Goal: Task Accomplishment & Management: Complete application form

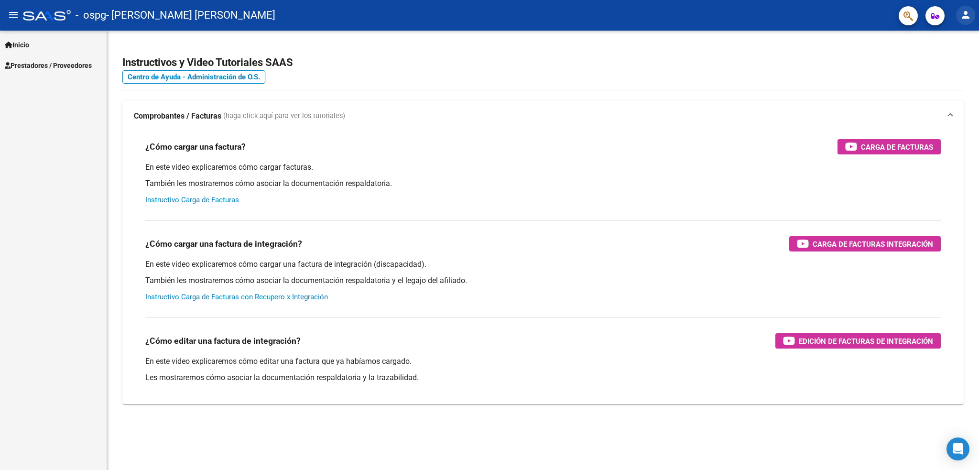
click at [965, 10] on mat-icon "person" at bounding box center [965, 14] width 11 height 11
click at [949, 62] on button "exit_to_app Salir" at bounding box center [946, 63] width 58 height 23
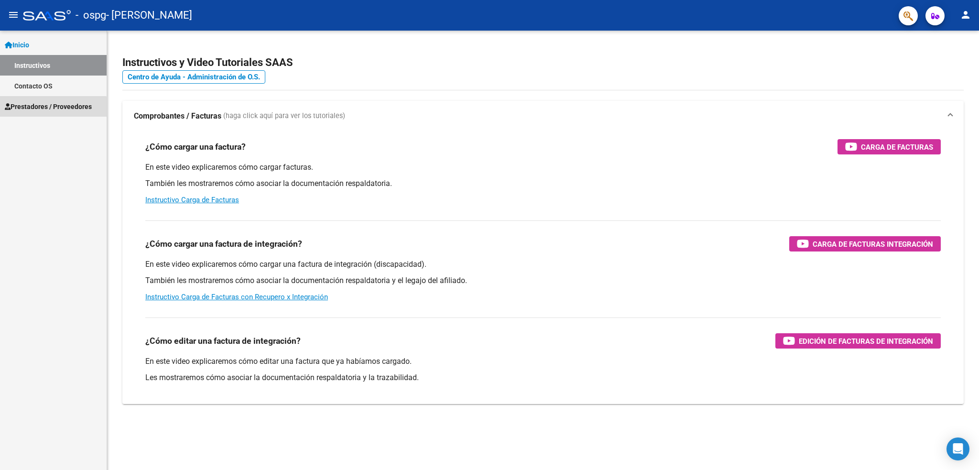
click at [48, 108] on span "Prestadores / Proveedores" at bounding box center [48, 106] width 87 height 11
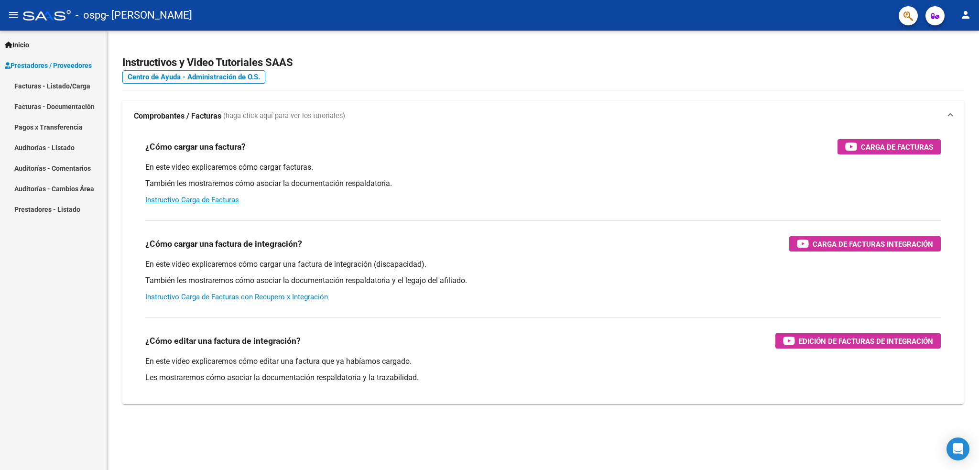
click at [75, 87] on link "Facturas - Listado/Carga" at bounding box center [53, 86] width 107 height 21
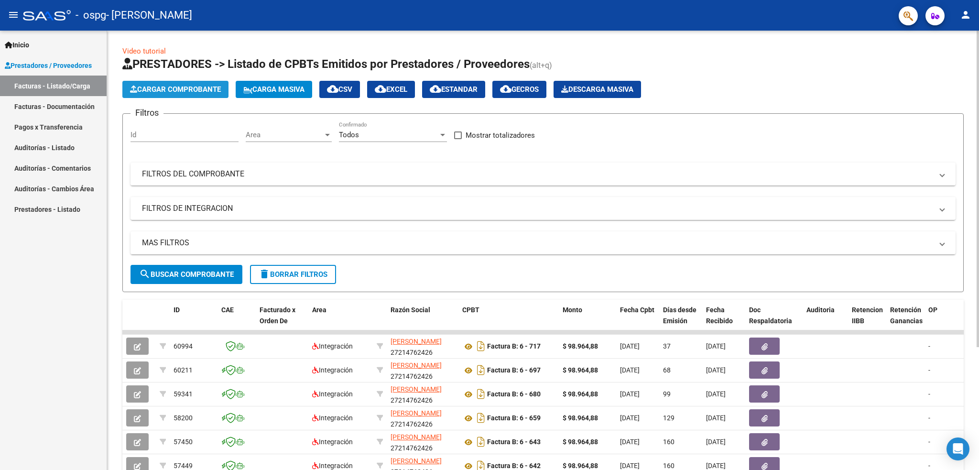
click at [195, 94] on button "Cargar Comprobante" at bounding box center [175, 89] width 106 height 17
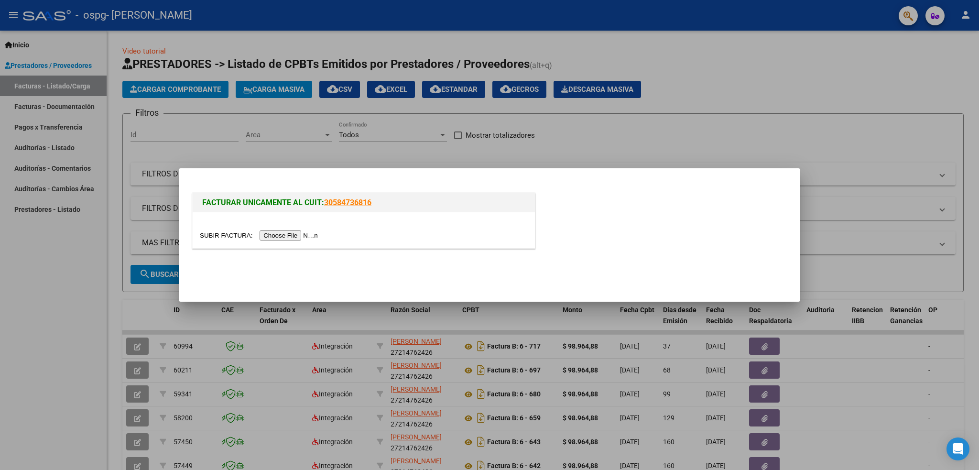
click at [296, 237] on input "file" at bounding box center [260, 235] width 121 height 10
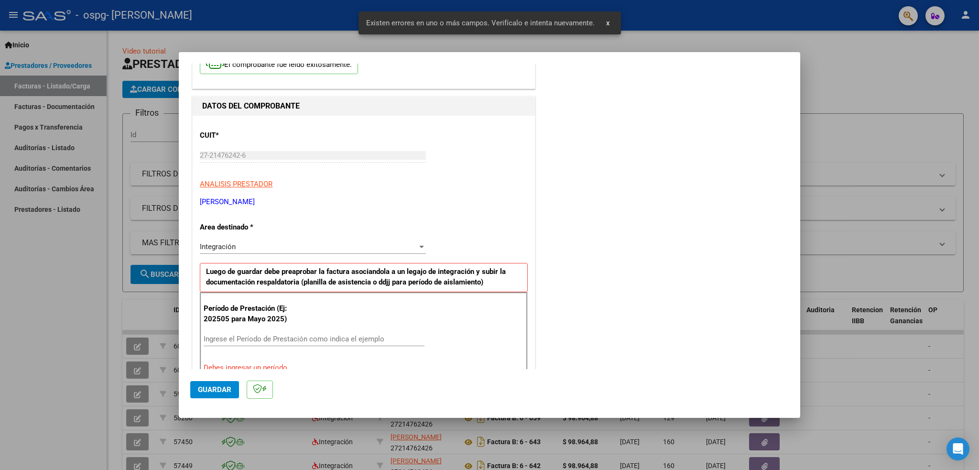
scroll to position [98, 0]
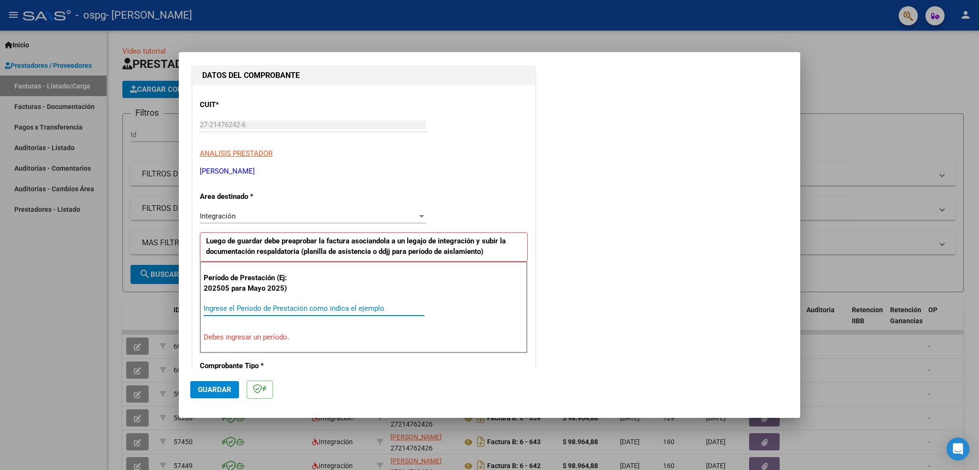
click at [268, 305] on input "Ingrese el Período de Prestación como indica el ejemplo" at bounding box center [314, 308] width 221 height 9
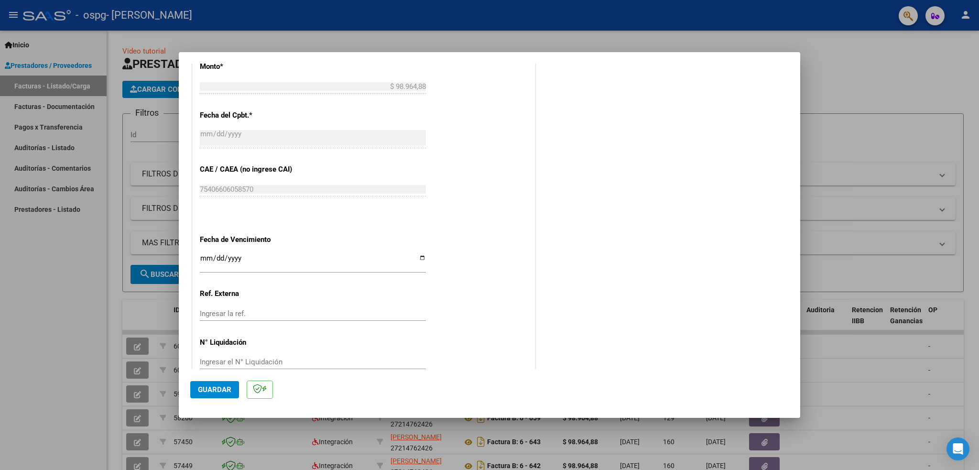
scroll to position [536, 0]
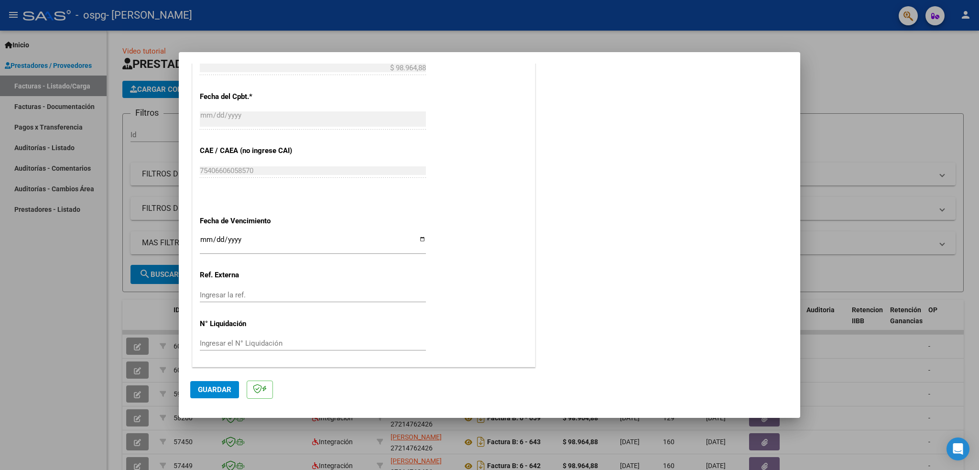
type input "202509"
click at [254, 244] on input "Ingresar la fecha" at bounding box center [313, 243] width 226 height 15
click at [417, 239] on input "Ingresar la fecha" at bounding box center [313, 243] width 226 height 15
type input "2025-10-11"
click at [200, 386] on span "Guardar" at bounding box center [214, 389] width 33 height 9
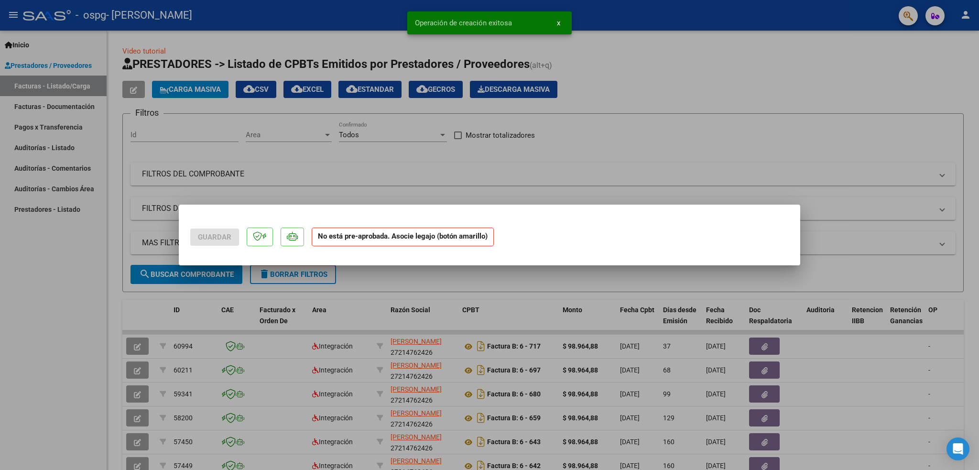
scroll to position [0, 0]
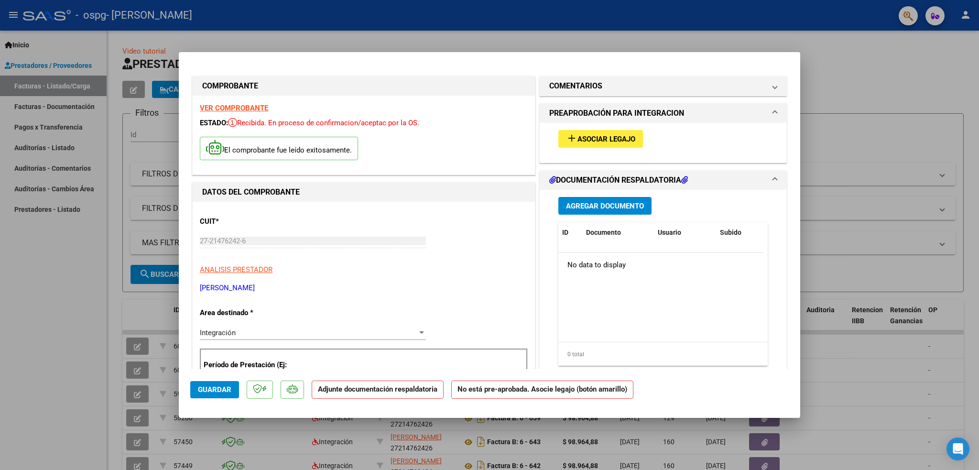
click at [598, 137] on span "Asociar Legajo" at bounding box center [607, 139] width 58 height 9
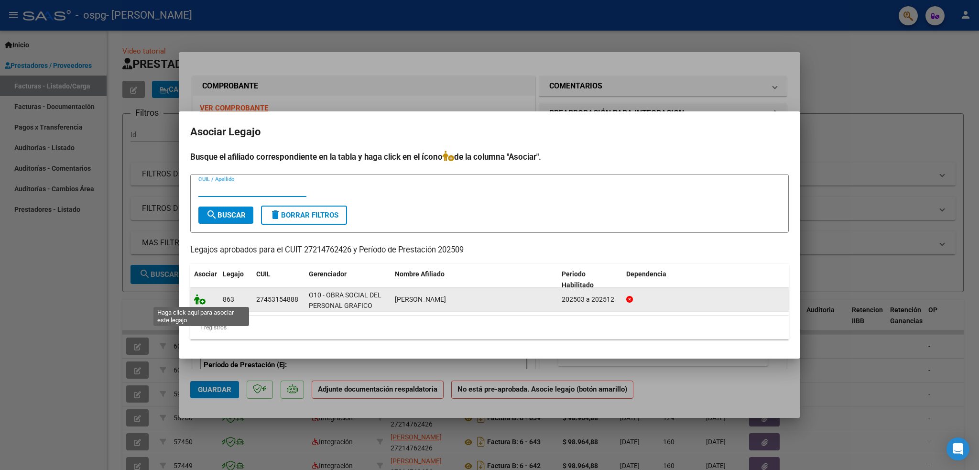
click at [199, 298] on icon at bounding box center [199, 299] width 11 height 11
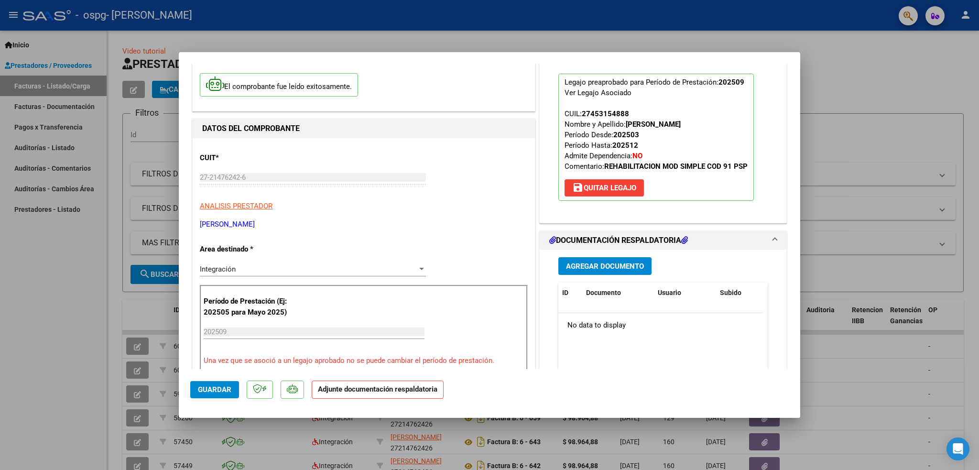
scroll to position [127, 0]
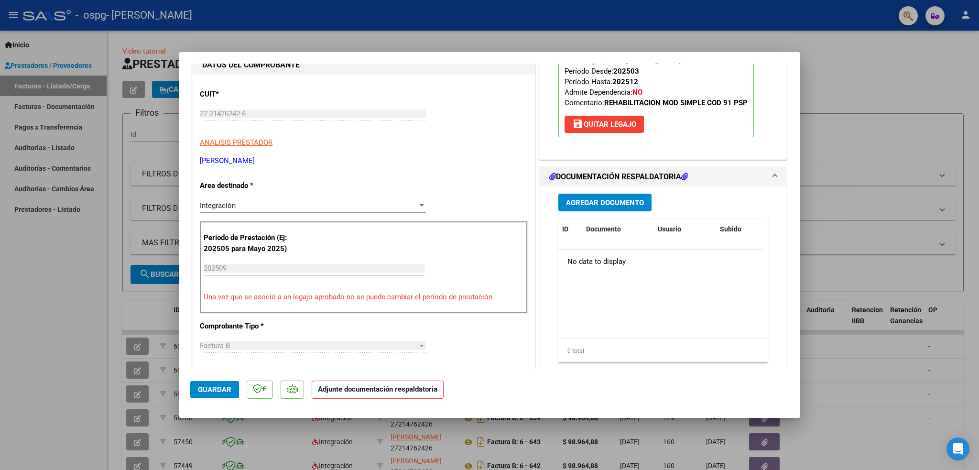
click at [600, 198] on span "Agregar Documento" at bounding box center [605, 202] width 78 height 9
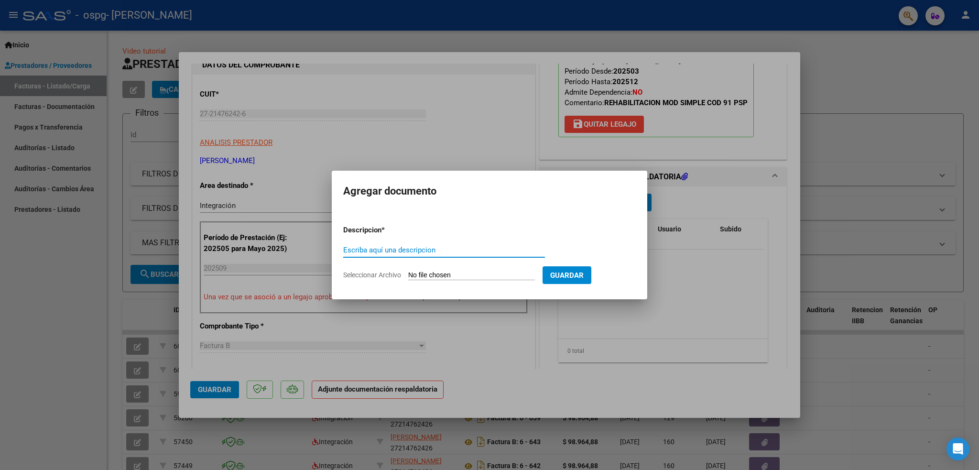
click at [459, 251] on input "Escriba aquí una descripcion" at bounding box center [444, 250] width 202 height 9
type input "Planilla asistencia septiembre 2025"
click at [488, 274] on input "Seleccionar Archivo" at bounding box center [471, 275] width 127 height 9
type input "C:\fakepath\Gonzalez septiembre planilla asistencia.jpeg"
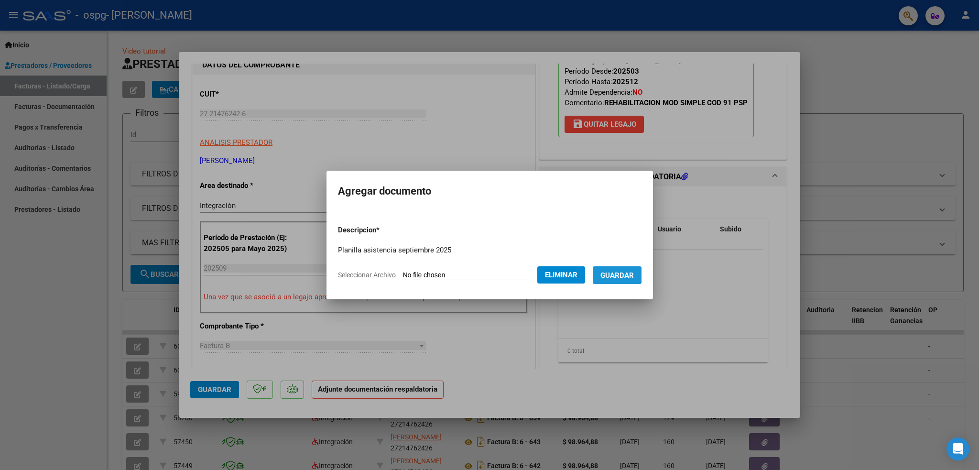
click at [623, 275] on span "Guardar" at bounding box center [616, 275] width 33 height 9
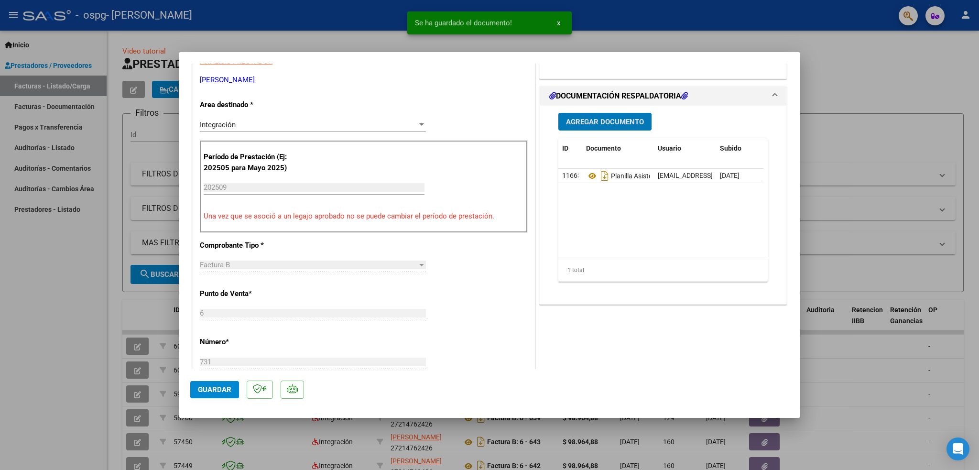
scroll to position [255, 0]
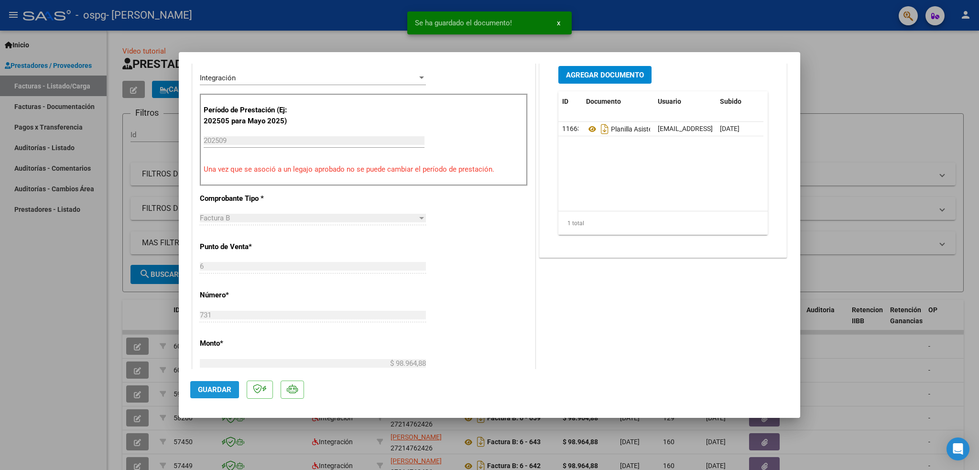
click at [222, 387] on span "Guardar" at bounding box center [214, 389] width 33 height 9
click at [804, 60] on div at bounding box center [489, 235] width 979 height 470
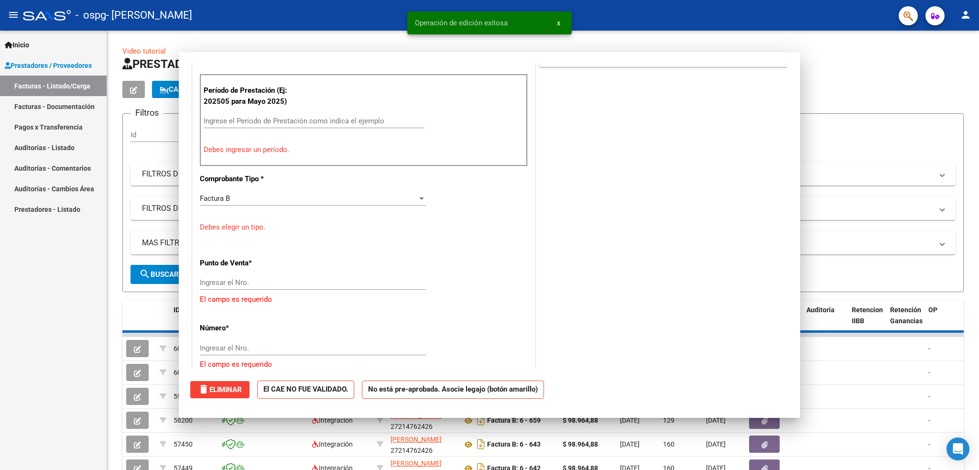
scroll to position [0, 0]
